Goal: Task Accomplishment & Management: Complete application form

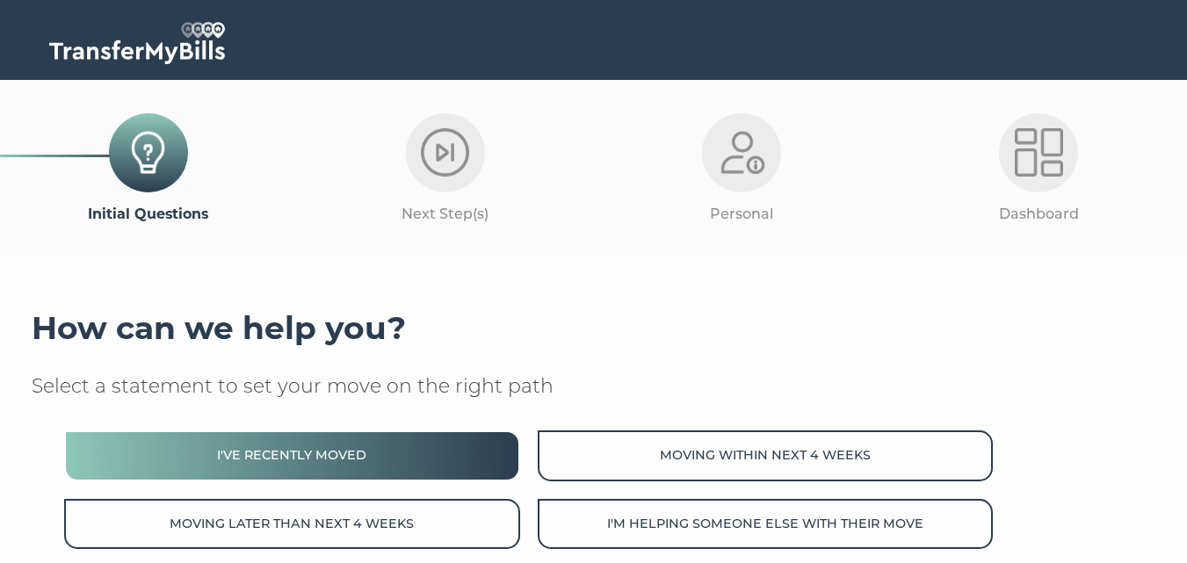
click at [352, 469] on button "I've recently moved" at bounding box center [291, 455] width 455 height 50
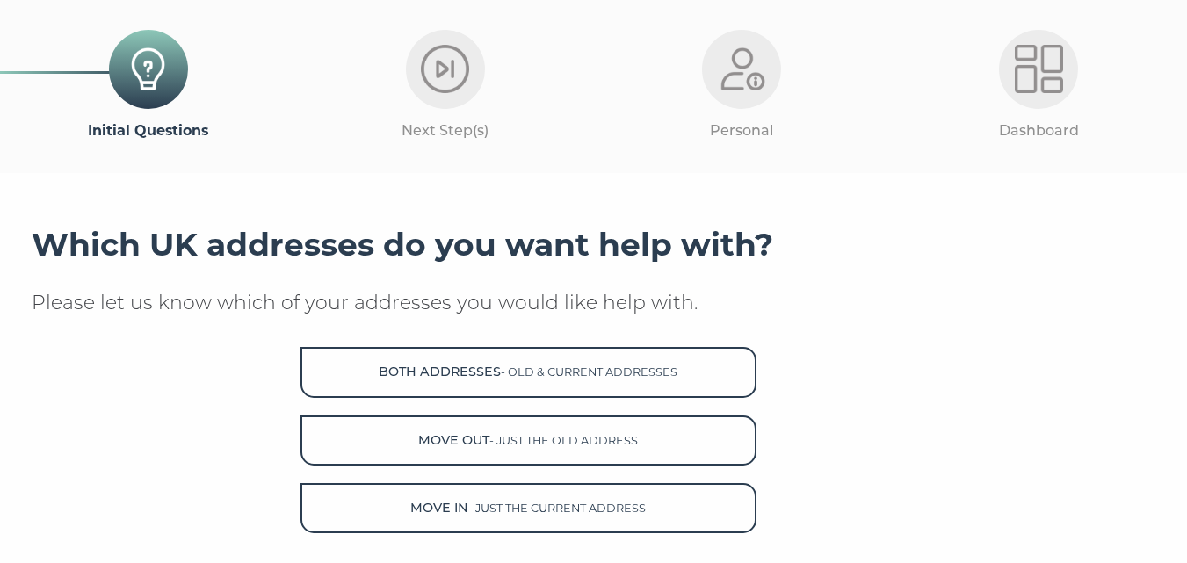
scroll to position [176, 0]
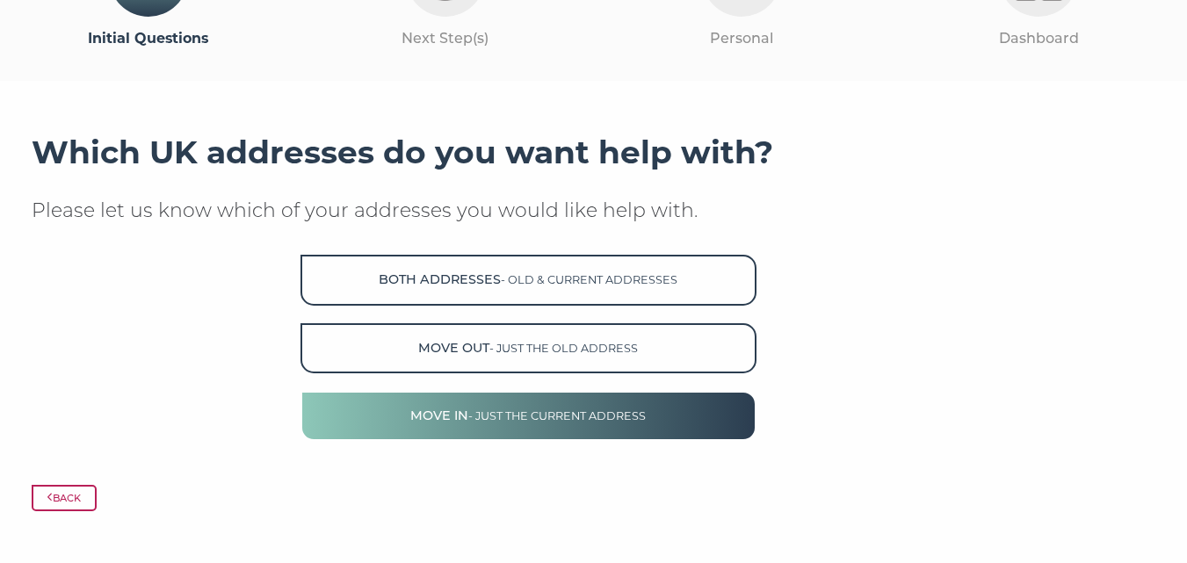
click at [561, 412] on span "- just the current address" at bounding box center [556, 415] width 177 height 13
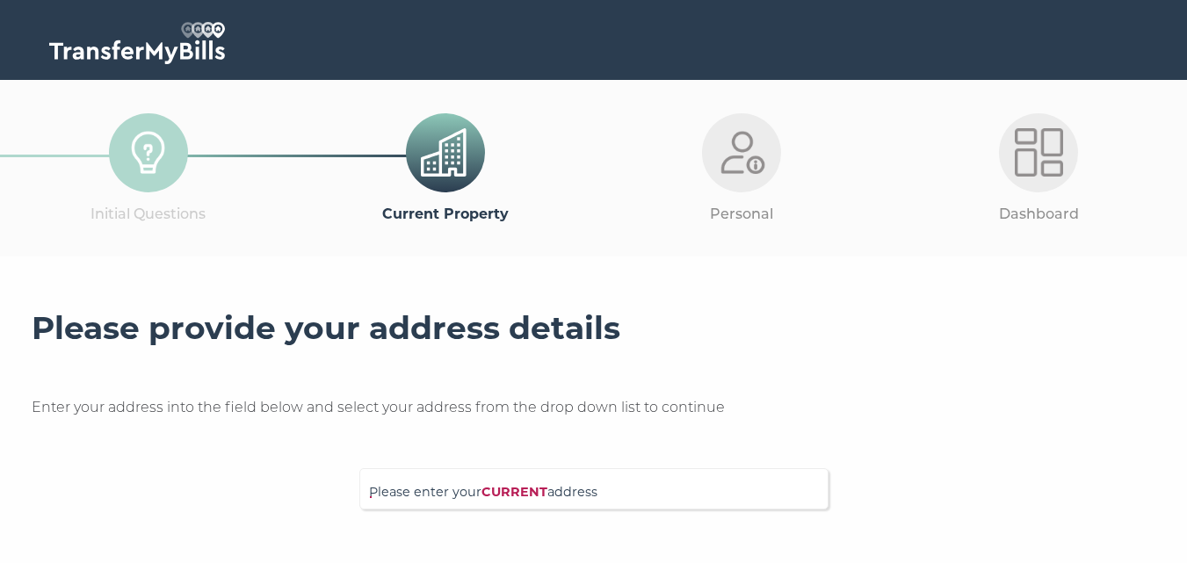
scroll to position [176, 0]
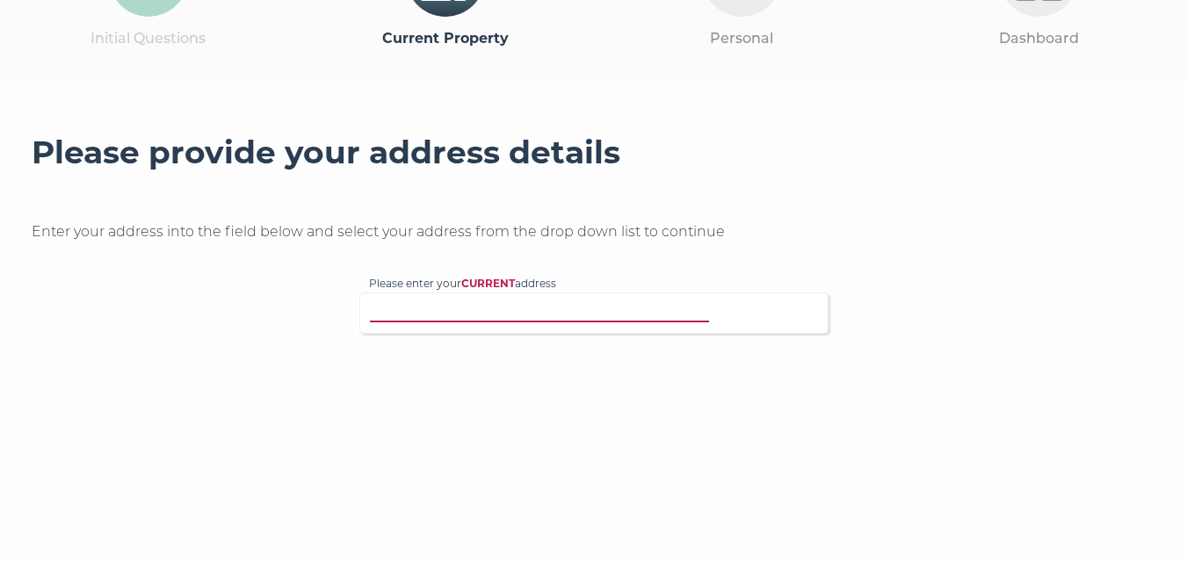
click at [493, 320] on input "Please enter your CURRENT address" at bounding box center [558, 311] width 378 height 18
type input "49 mallards rise"
click at [531, 343] on p "49 Mallards Rise, Harlow, CM17 9PL" at bounding box center [603, 346] width 432 height 20
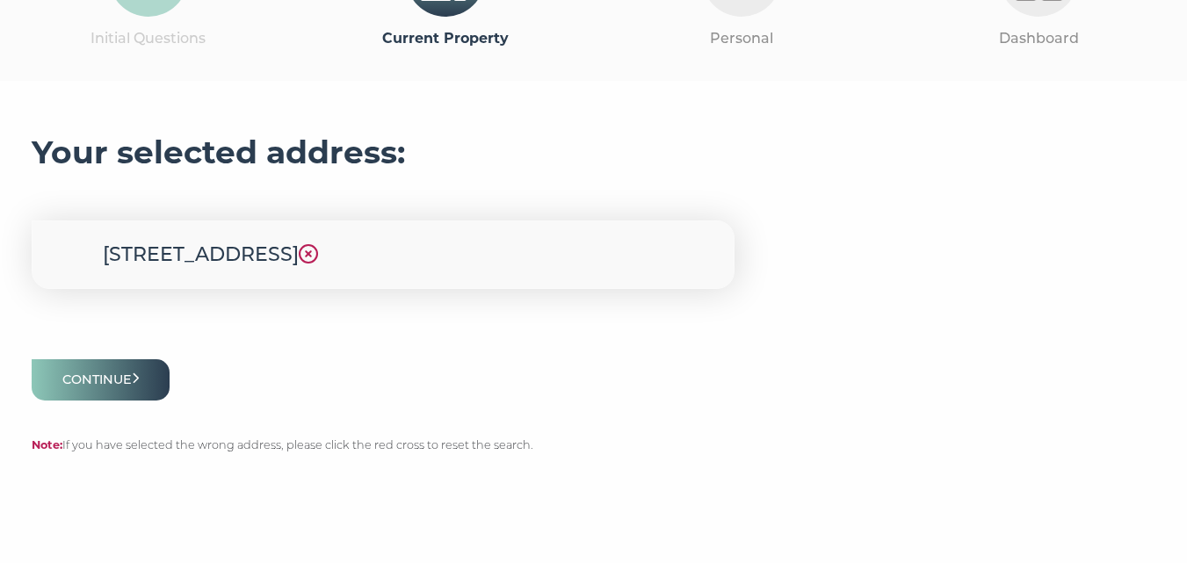
scroll to position [264, 0]
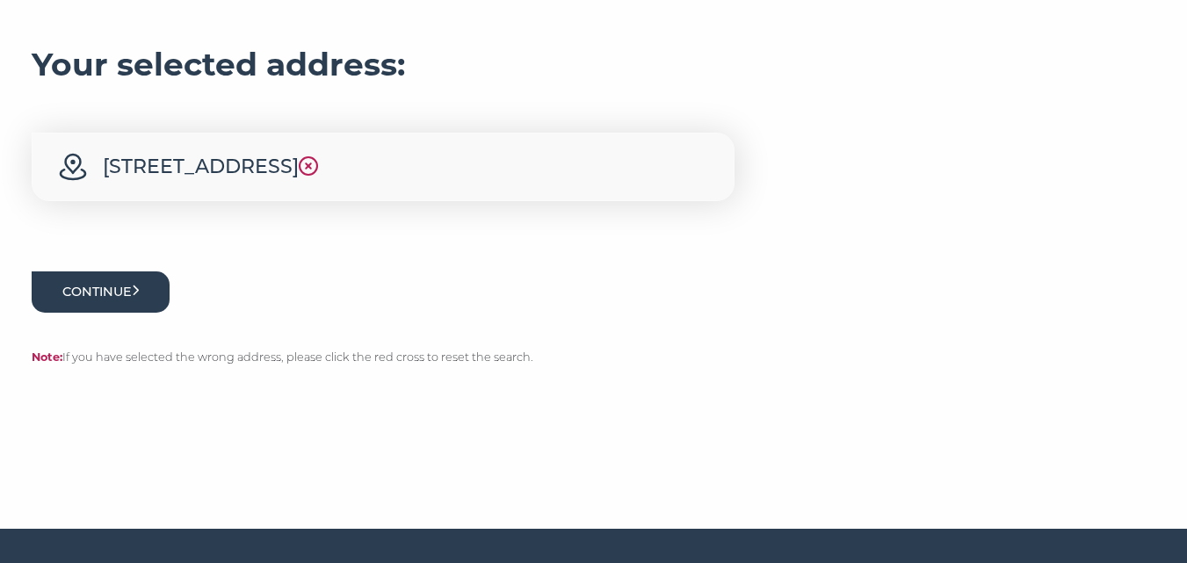
click at [140, 296] on icon "submit" at bounding box center [136, 291] width 8 height 12
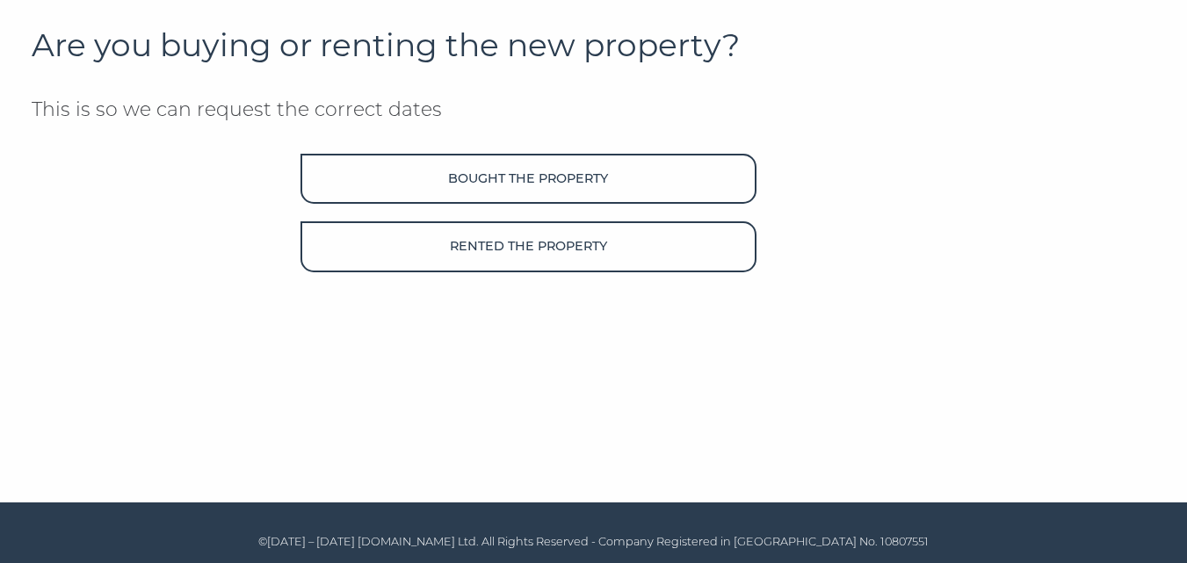
scroll to position [297, 0]
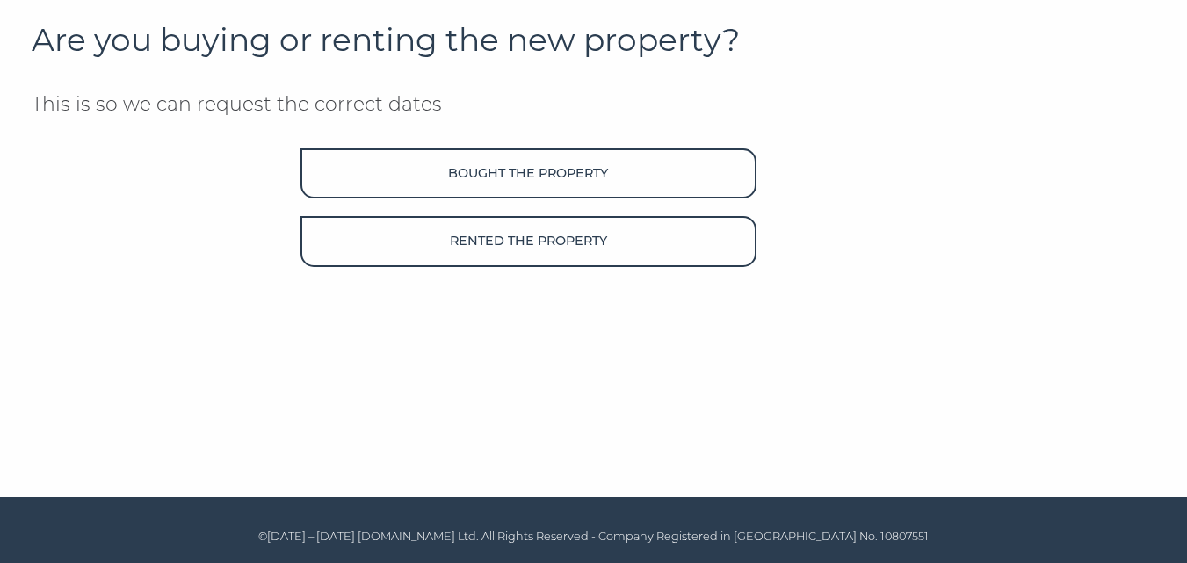
click at [580, 267] on div "Are you buying or renting the new property? This is so we can request the corre…" at bounding box center [594, 207] width 1125 height 387
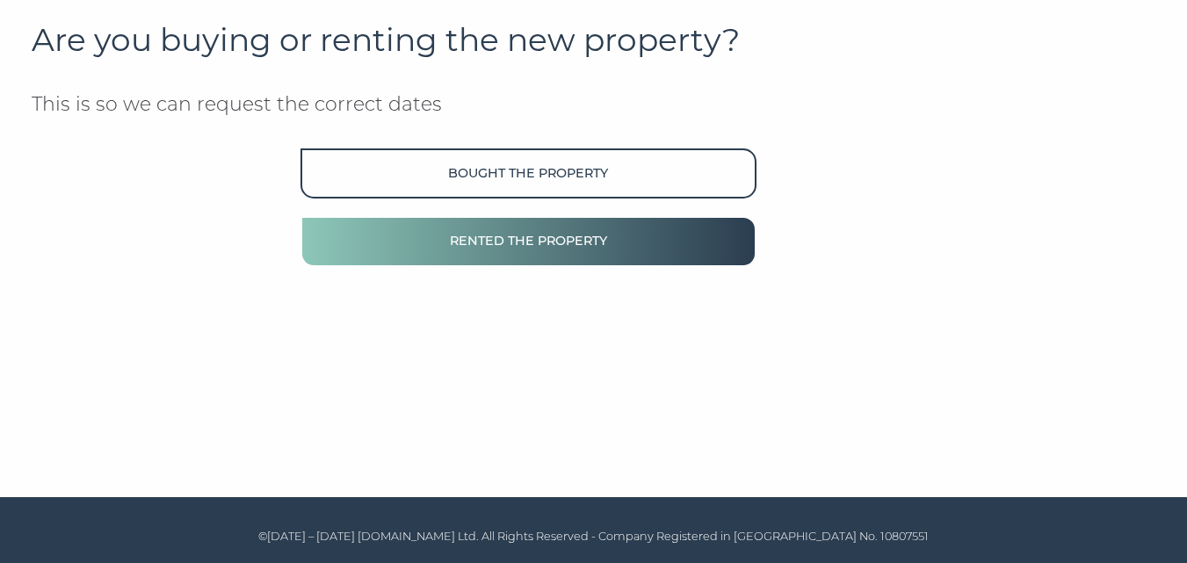
click at [582, 250] on button "Rented the property" at bounding box center [527, 241] width 455 height 50
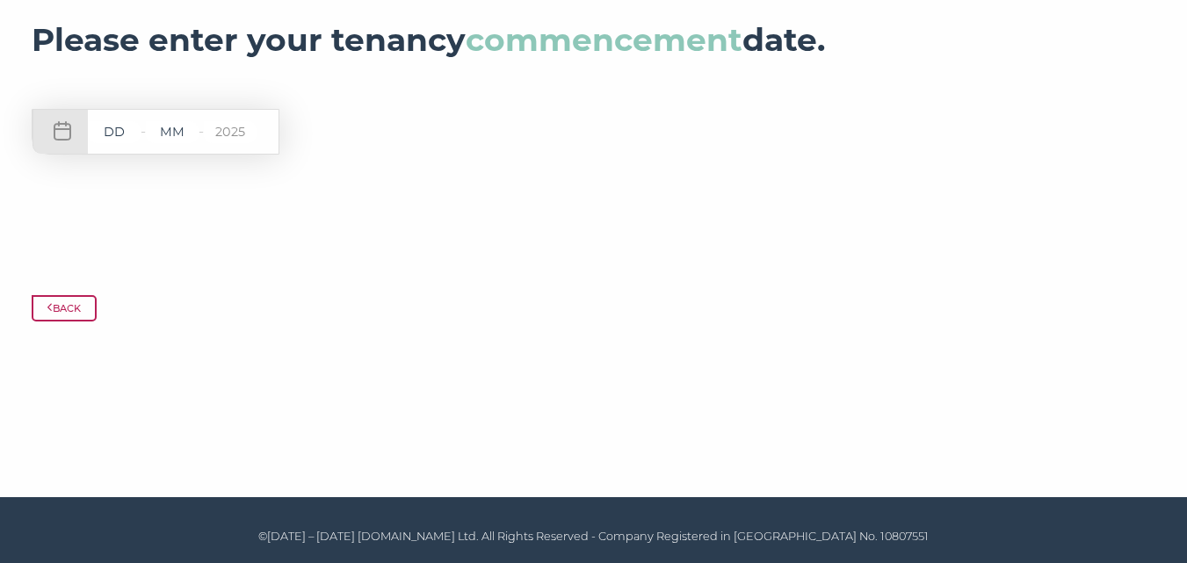
click at [126, 134] on input "text" at bounding box center [114, 132] width 53 height 22
type input "13"
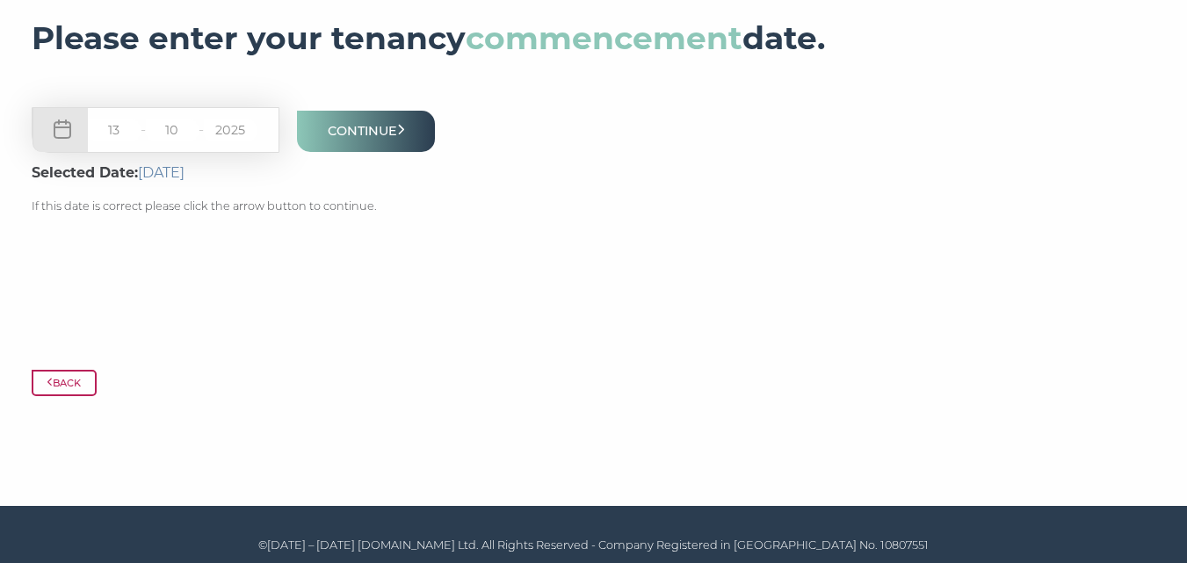
type input "10"
click at [381, 133] on button "Continue" at bounding box center [366, 131] width 139 height 41
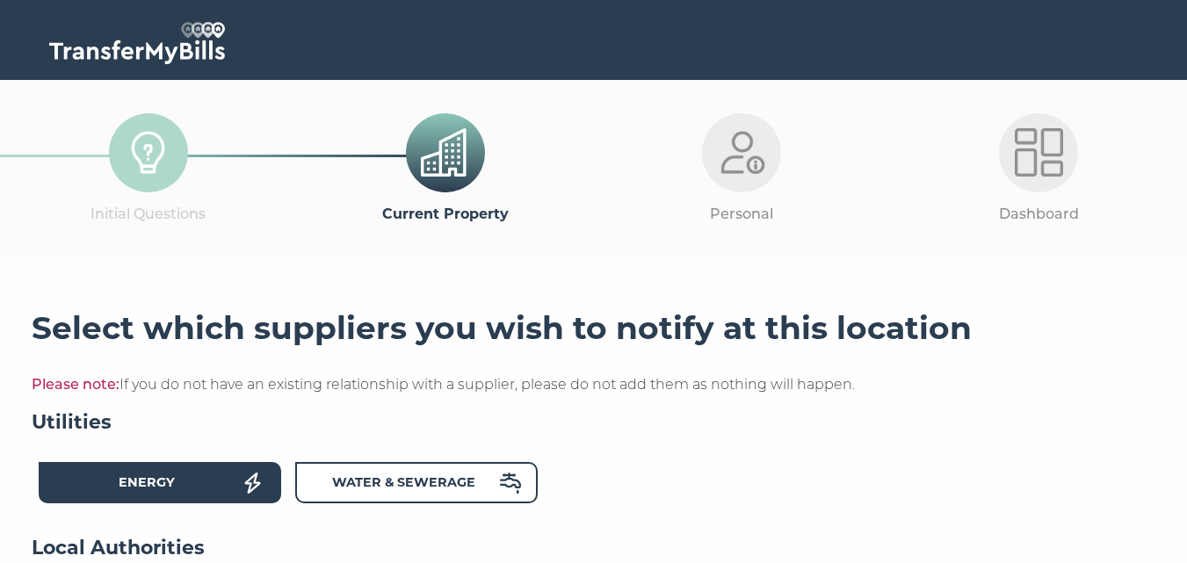
click at [225, 496] on div "Energy" at bounding box center [146, 485] width 193 height 25
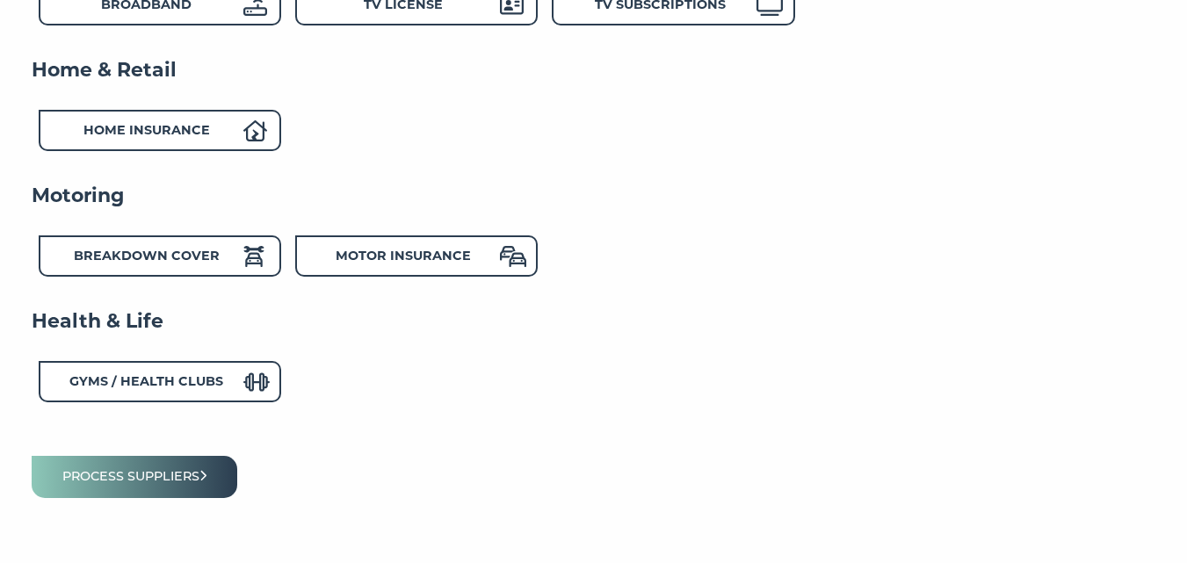
scroll to position [842, 0]
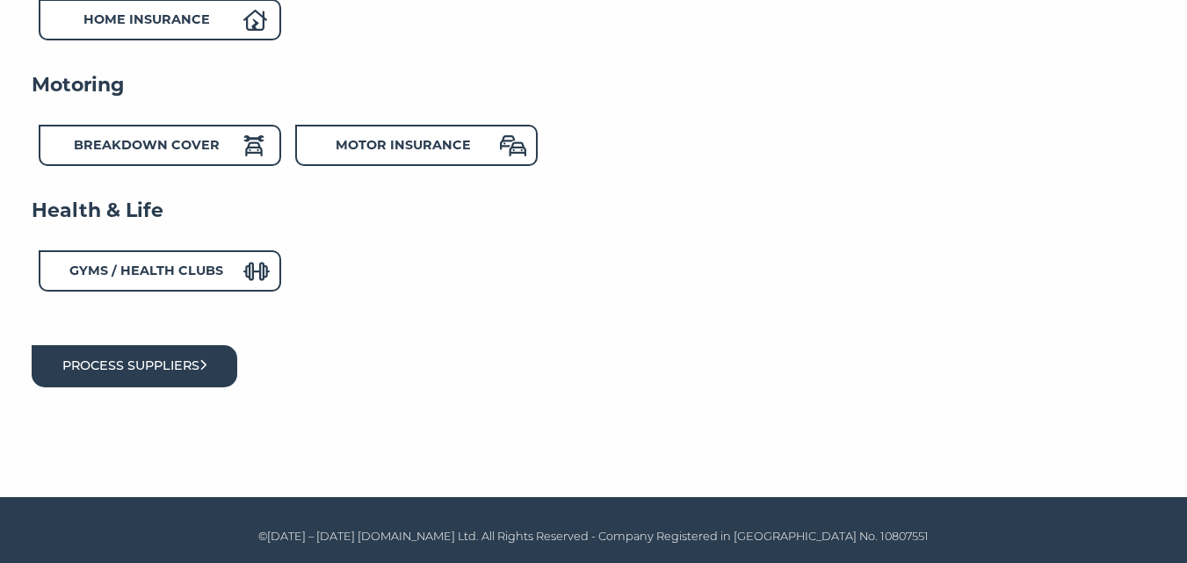
click at [223, 384] on button "Process suppliers" at bounding box center [135, 365] width 206 height 41
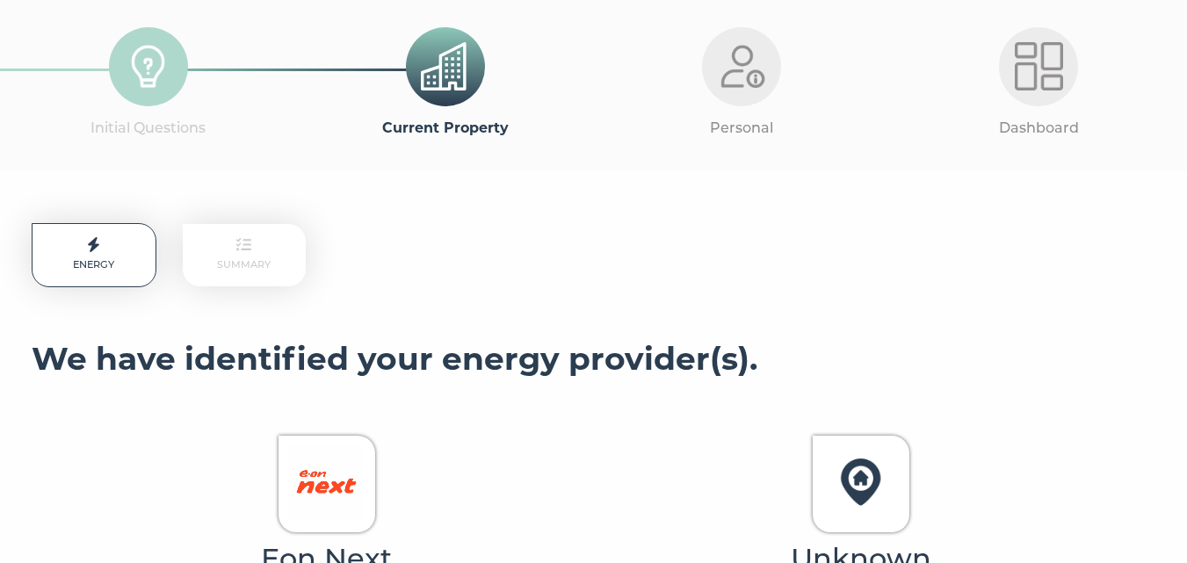
scroll to position [351, 0]
